Goal: Information Seeking & Learning: Learn about a topic

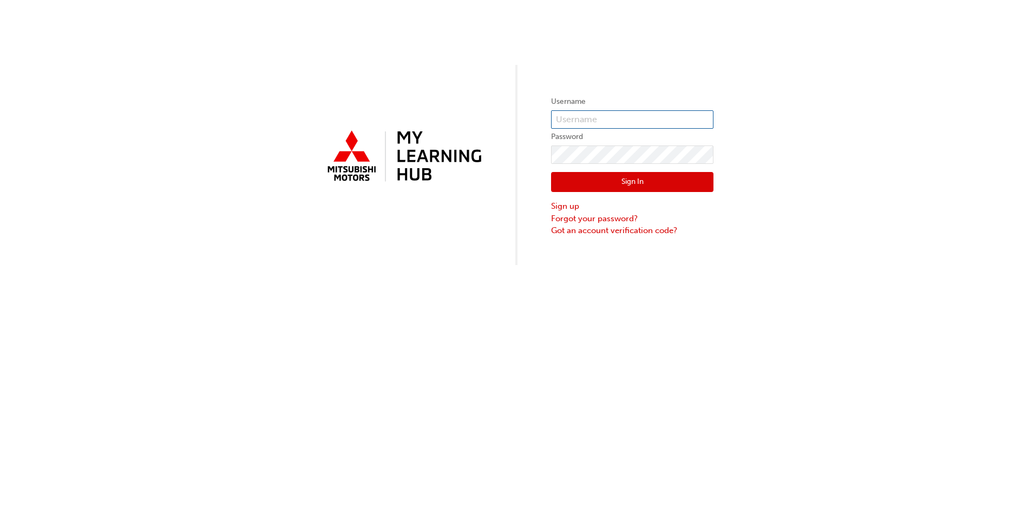
type input "0005787773"
click at [589, 177] on button "Sign In" at bounding box center [632, 182] width 162 height 21
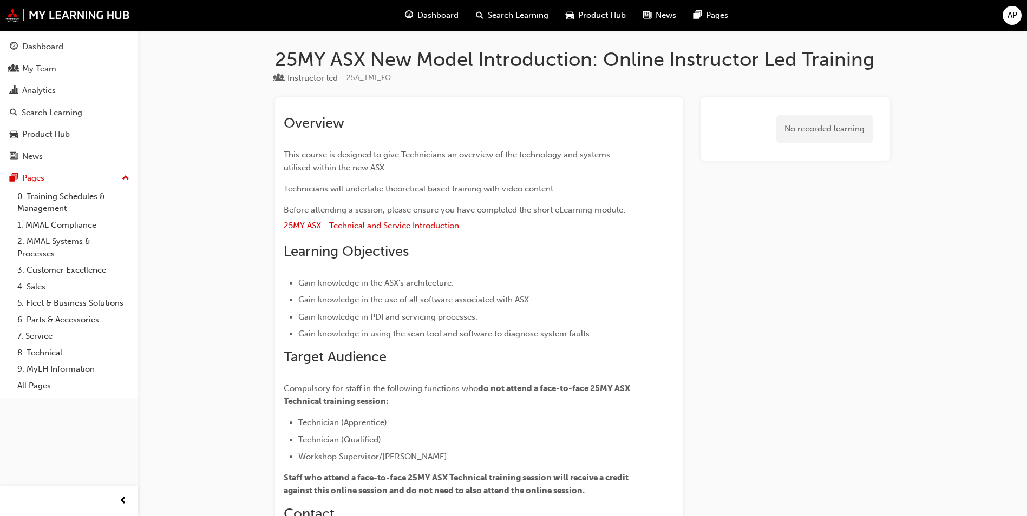
click at [395, 227] on span "25MY ASX - Technical and Service Introduction" at bounding box center [371, 226] width 175 height 10
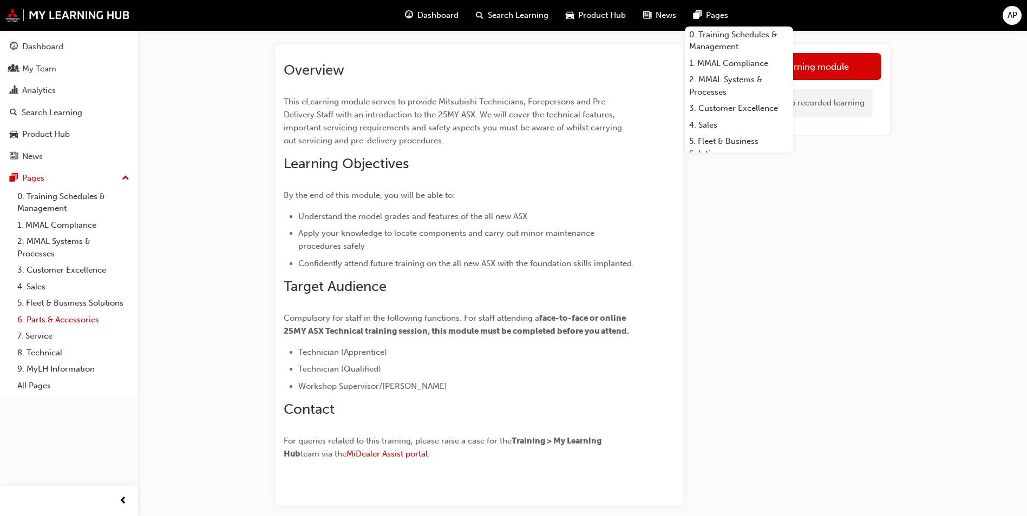
scroll to position [104, 0]
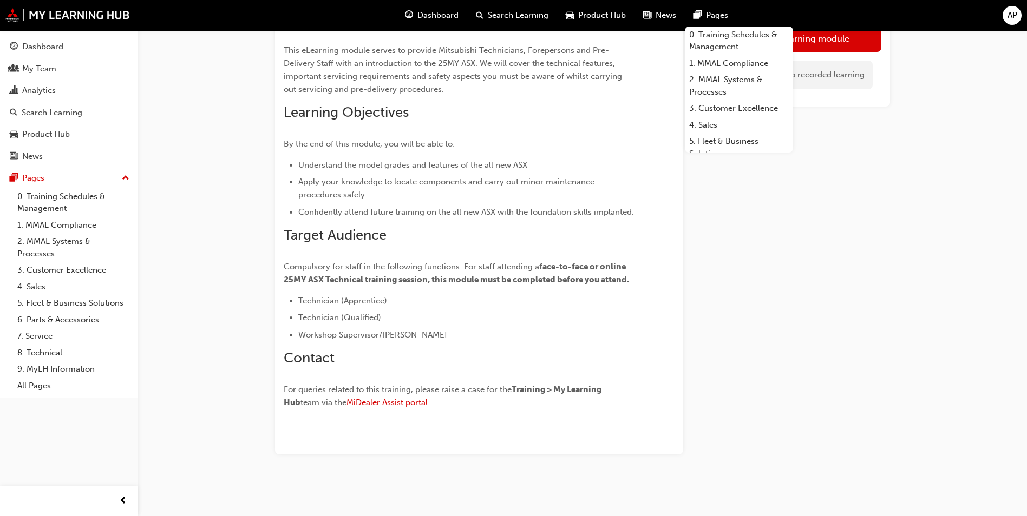
click at [960, 257] on div "25MY ASX - Technical and Service Introduction eLearning 15 mins 25A_TCHSRVINTRO…" at bounding box center [513, 206] width 1027 height 621
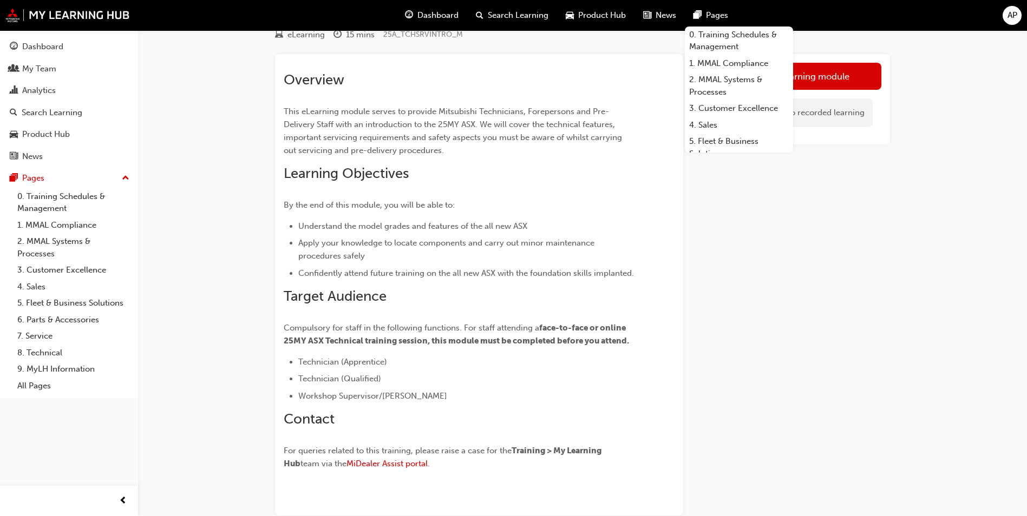
scroll to position [0, 0]
